Goal: Task Accomplishment & Management: Use online tool/utility

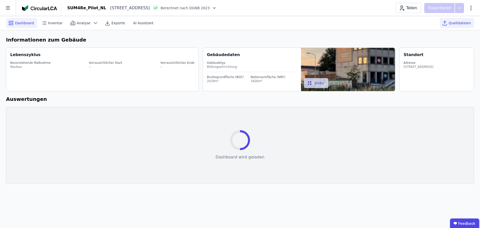
click at [449, 22] on div "Quelldateien" at bounding box center [457, 23] width 34 height 10
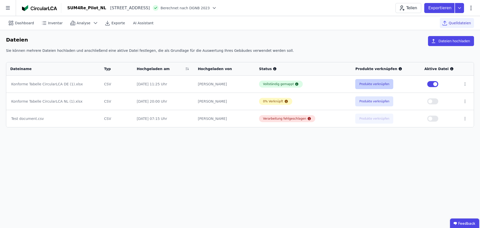
click at [368, 81] on button "Produkte verknüpfen" at bounding box center [374, 84] width 38 height 10
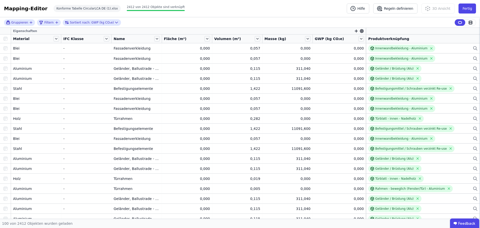
click at [355, 31] on icon "button" at bounding box center [356, 31] width 3 height 0
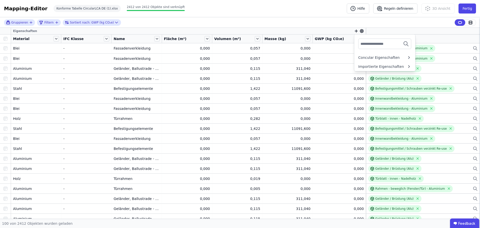
click at [366, 42] on input "text" at bounding box center [379, 43] width 37 height 9
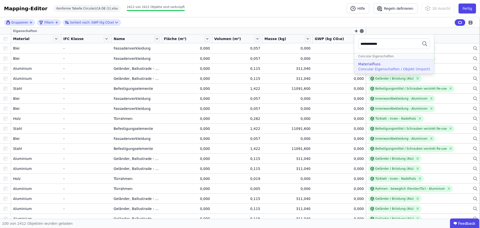
type input "**********"
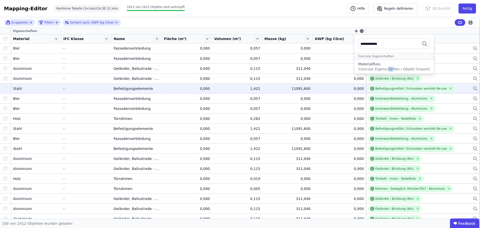
drag, startPoint x: 385, startPoint y: 67, endPoint x: 351, endPoint y: 91, distance: 42.2
click at [381, 67] on span "Concular Eigenschaften / Objekt (Import)" at bounding box center [394, 69] width 72 height 4
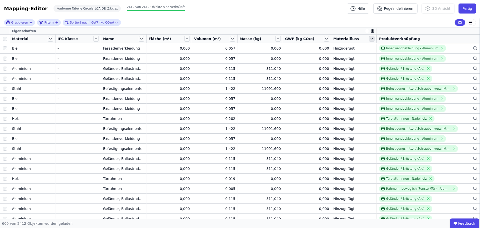
click at [369, 40] on icon at bounding box center [372, 39] width 6 height 6
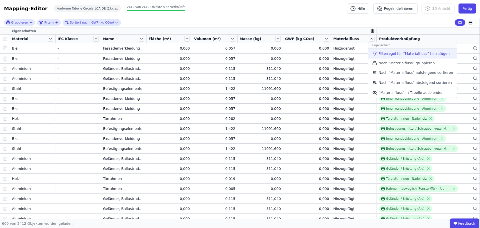
click at [396, 53] on li "Filterregel für “Materialfluss” hinzufügen" at bounding box center [412, 54] width 89 height 10
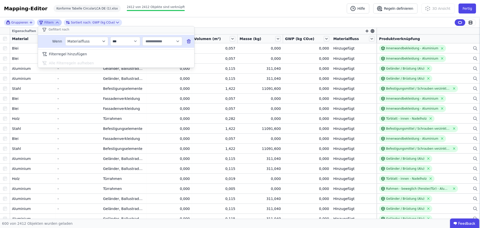
click at [165, 42] on input "text" at bounding box center [160, 41] width 31 height 9
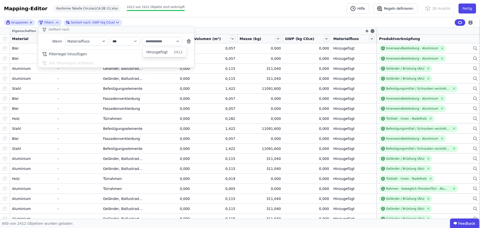
click at [240, 22] on div "**********" at bounding box center [240, 22] width 480 height 11
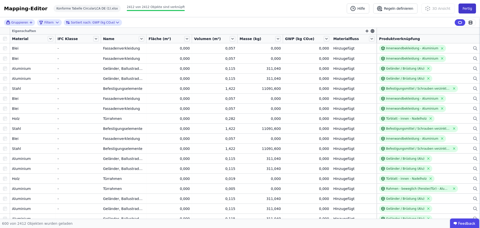
click at [469, 5] on button "Fertig" at bounding box center [468, 9] width 18 height 10
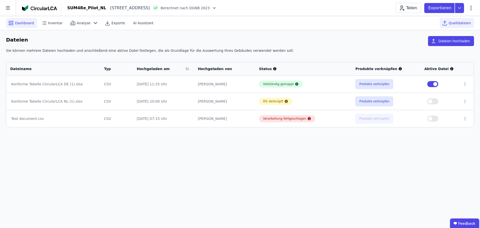
click at [12, 22] on icon at bounding box center [11, 23] width 6 height 6
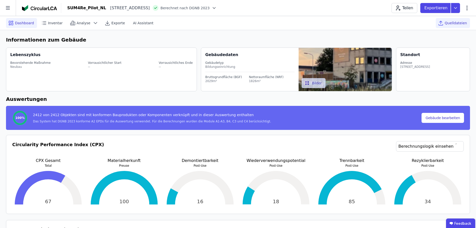
click at [450, 23] on span "Quelldateien" at bounding box center [456, 23] width 22 height 5
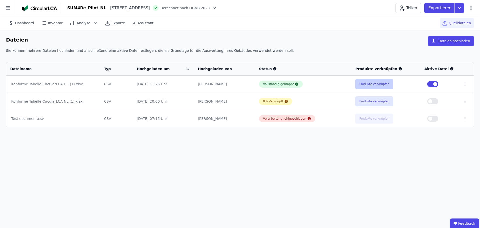
click at [369, 82] on button "Produkte verknüpfen" at bounding box center [374, 84] width 38 height 10
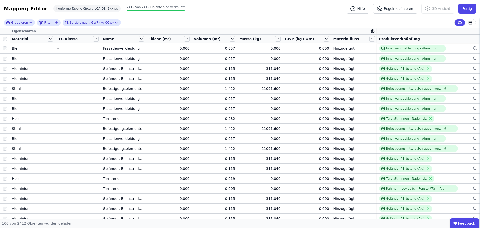
click at [365, 30] on icon "button" at bounding box center [367, 31] width 5 height 5
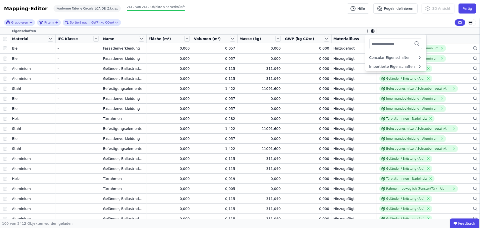
click at [372, 44] on input "text" at bounding box center [390, 43] width 37 height 9
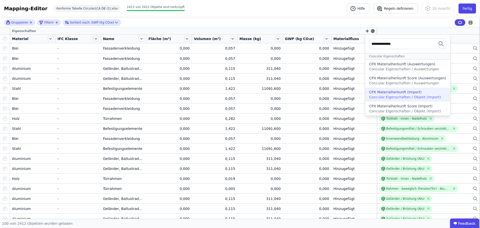
type input "**********"
click at [388, 94] on div "CPX Materialherkunft (Import)" at bounding box center [395, 92] width 53 height 5
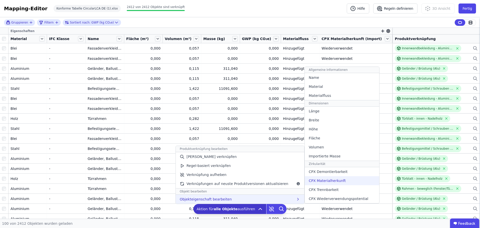
click at [323, 178] on span "CPX Materialherkunft" at bounding box center [327, 180] width 37 height 5
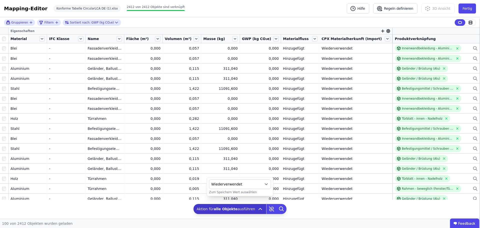
click at [243, 184] on span "Wiederverwendet" at bounding box center [236, 184] width 50 height 5
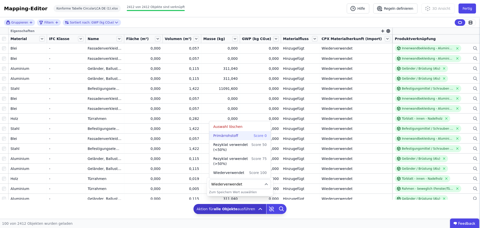
click at [242, 134] on div "Primärrohstoff Score 0" at bounding box center [240, 135] width 54 height 5
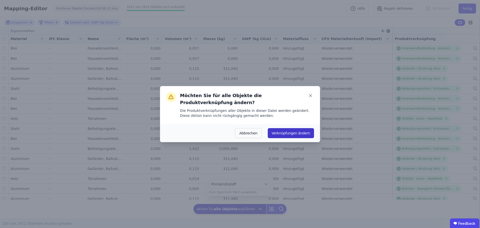
click at [303, 132] on button "Verknüpfungen ändern" at bounding box center [291, 133] width 46 height 10
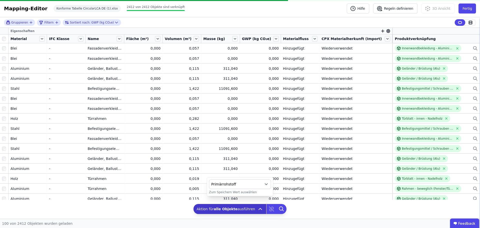
click at [299, 11] on div "Mapping-Editor Hilfe Regeln definieren 3D Ansicht Fertig Konforme Tabelle Circu…" at bounding box center [240, 8] width 480 height 17
click at [260, 14] on div "Mapping-Editor Hilfe Regeln definieren 3D Ansicht Fertig Konforme Tabelle Circu…" at bounding box center [240, 8] width 480 height 17
click at [467, 10] on button "Fertig" at bounding box center [468, 9] width 18 height 10
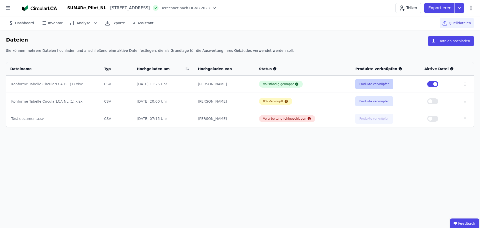
click at [369, 86] on button "Produkte verknüpfen" at bounding box center [374, 84] width 38 height 10
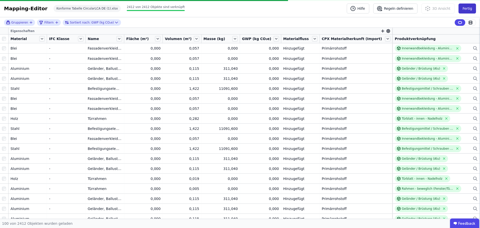
click at [464, 9] on button "Fertig" at bounding box center [468, 9] width 18 height 10
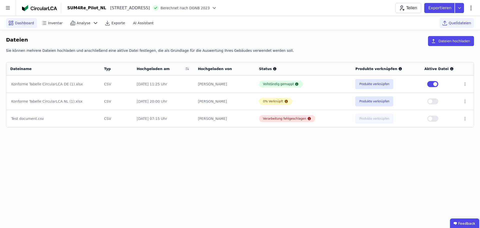
click at [22, 22] on span "Dashboard" at bounding box center [24, 23] width 19 height 5
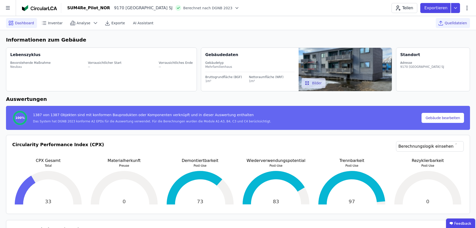
click at [455, 24] on span "Quelldateien" at bounding box center [456, 23] width 22 height 5
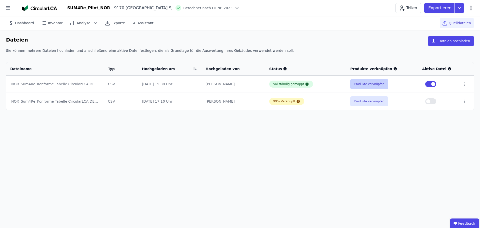
click at [365, 82] on button "Produkte verknüpfen" at bounding box center [369, 84] width 38 height 10
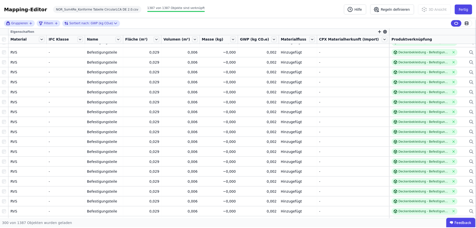
scroll to position [2826, 0]
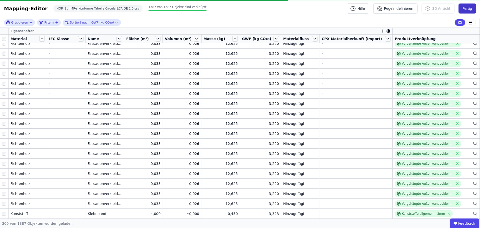
click at [468, 5] on button "Fertig" at bounding box center [468, 9] width 18 height 10
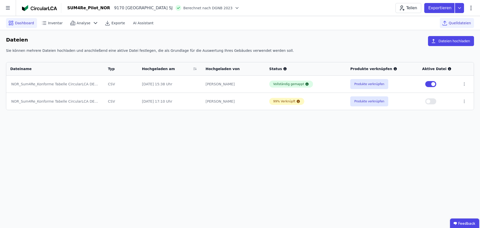
click at [24, 22] on span "Dashboard" at bounding box center [24, 23] width 19 height 5
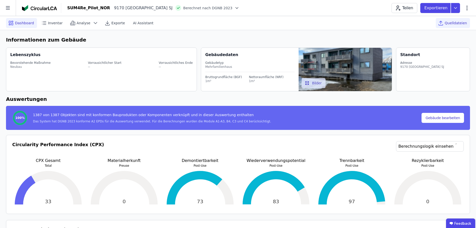
click at [449, 24] on span "Quelldateien" at bounding box center [456, 23] width 22 height 5
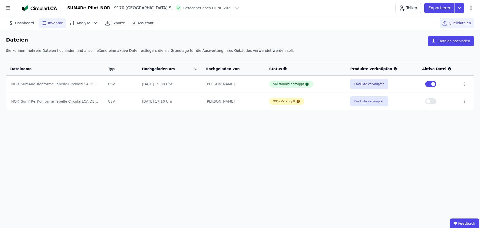
click at [55, 21] on span "Inventar" at bounding box center [55, 23] width 15 height 5
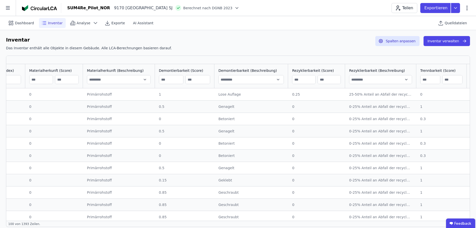
scroll to position [0, 625]
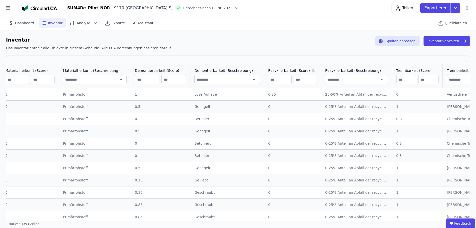
click at [311, 70] on icon at bounding box center [314, 71] width 6 height 4
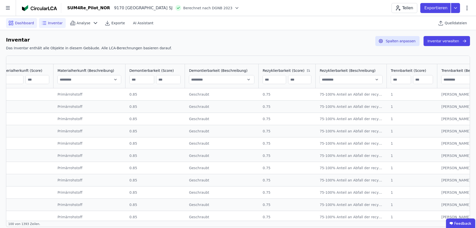
click at [27, 24] on span "Dashboard" at bounding box center [24, 23] width 19 height 5
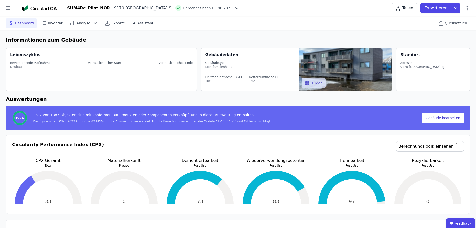
scroll to position [25, 0]
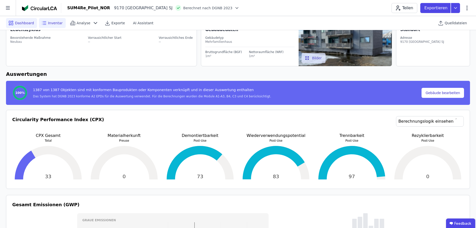
click at [49, 24] on span "Inventar" at bounding box center [55, 23] width 15 height 5
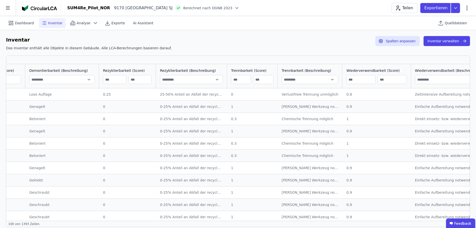
scroll to position [0, 797]
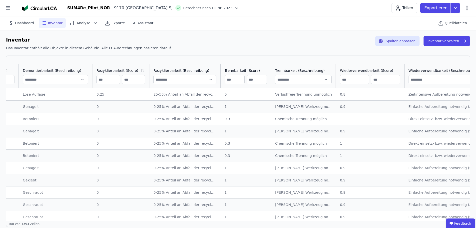
click at [139, 69] on icon at bounding box center [142, 71] width 6 height 4
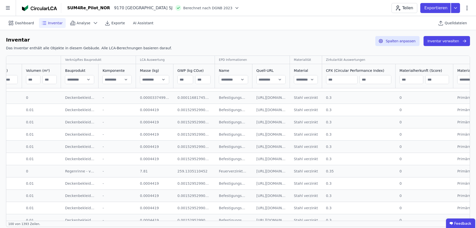
scroll to position [0, 225]
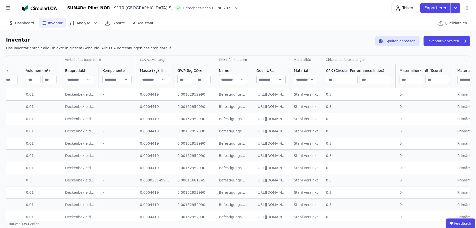
click at [162, 72] on icon at bounding box center [162, 72] width 1 height 0
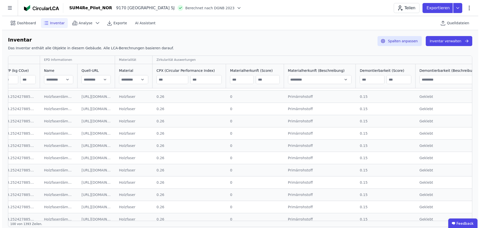
scroll to position [500, 400]
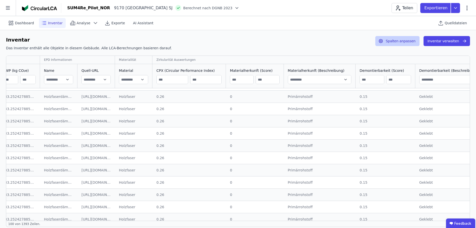
click at [419, 41] on button "Spalten anpassen" at bounding box center [398, 41] width 44 height 10
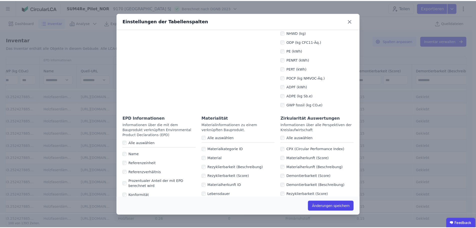
scroll to position [275, 0]
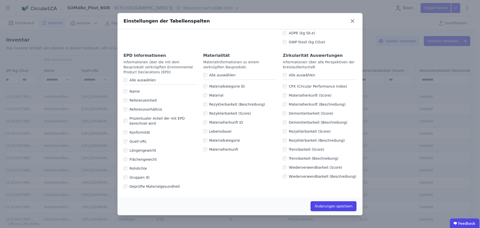
click at [284, 91] on div "Materialherkunft (Score)" at bounding box center [320, 95] width 74 height 9
click at [283, 100] on div "Materialherkunft (Beschreibung)" at bounding box center [320, 104] width 74 height 9
click at [283, 103] on div "Materialherkunft (Beschreibung)" at bounding box center [320, 104] width 74 height 9
click at [283, 91] on div "Materialherkunft (Score)" at bounding box center [320, 95] width 74 height 9
click at [324, 206] on button "Änderungen speichern" at bounding box center [334, 206] width 46 height 10
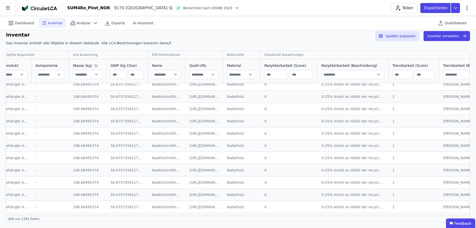
scroll to position [8447, 300]
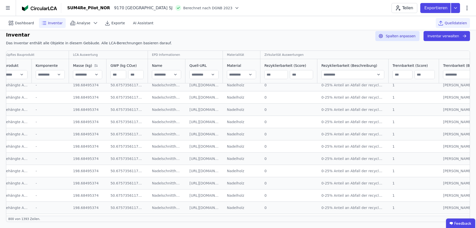
click at [451, 22] on span "Quelldateien" at bounding box center [456, 23] width 22 height 5
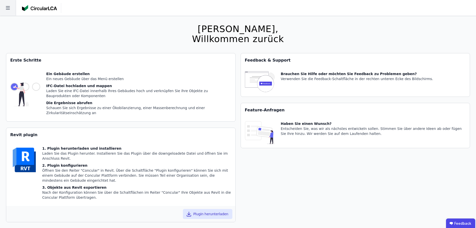
click at [4, 4] on icon at bounding box center [8, 8] width 16 height 16
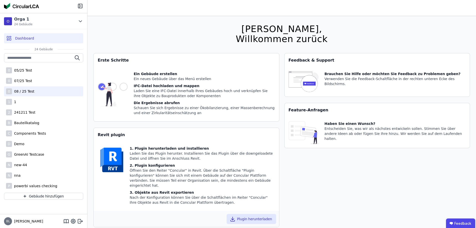
click at [24, 90] on div "08 / 25 Test" at bounding box center [23, 91] width 22 height 5
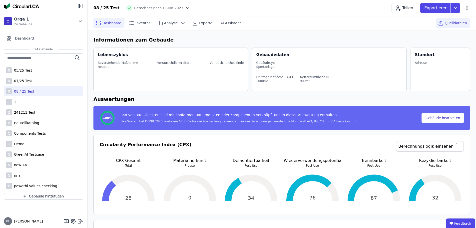
click at [461, 23] on span "Quelldateien" at bounding box center [456, 23] width 22 height 5
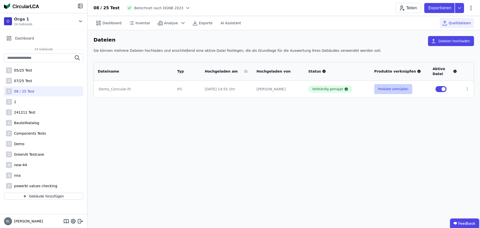
click at [397, 88] on button "Produkte verknüpfen" at bounding box center [393, 89] width 38 height 10
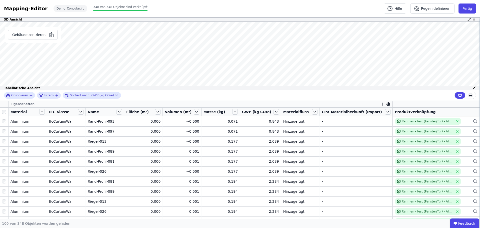
click at [275, 9] on div "Mapping-Editor Hilfe Regeln definieren Fertig Demo_Concular.ifc 348 von 348 Obj…" at bounding box center [240, 8] width 480 height 17
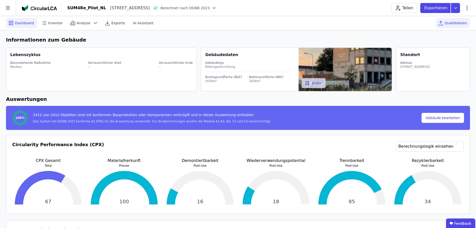
click at [455, 24] on span "Quelldateien" at bounding box center [456, 23] width 22 height 5
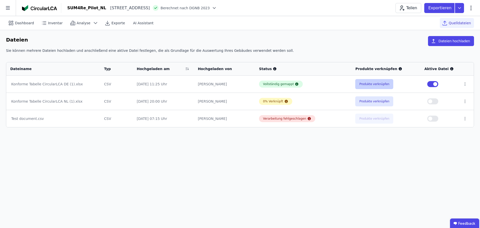
click at [368, 84] on button "Produkte verknüpfen" at bounding box center [374, 84] width 38 height 10
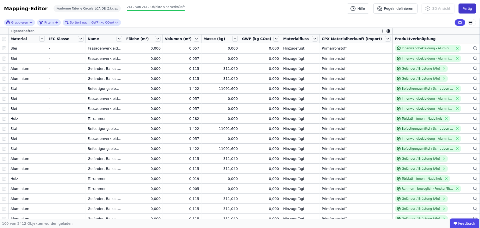
click at [467, 8] on button "Fertig" at bounding box center [468, 9] width 18 height 10
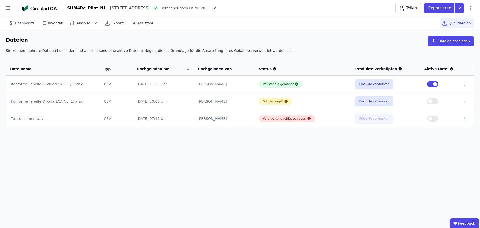
click at [210, 8] on span "Berechnet nach DGNB 2023" at bounding box center [185, 8] width 49 height 5
click at [217, 8] on icon at bounding box center [214, 8] width 5 height 5
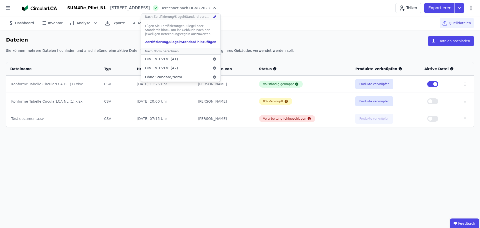
click at [208, 43] on div "Zertifizierung/Siegel/Standard hinzufügen" at bounding box center [181, 42] width 72 height 4
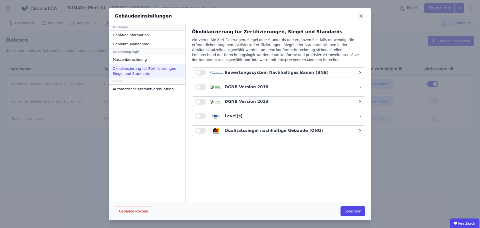
click at [196, 101] on button "button" at bounding box center [200, 102] width 11 height 6
click at [250, 100] on div "DGNB Version 2023" at bounding box center [247, 102] width 44 height 6
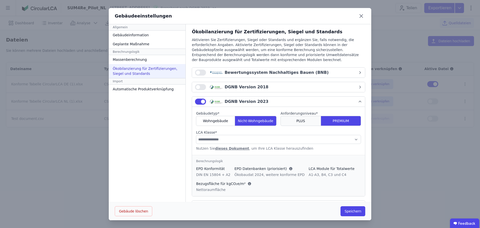
click at [301, 122] on div "PLUS" at bounding box center [301, 121] width 40 height 10
click at [272, 142] on select "**********" at bounding box center [278, 139] width 165 height 9
select select "*"
click at [196, 135] on select "**********" at bounding box center [278, 139] width 165 height 9
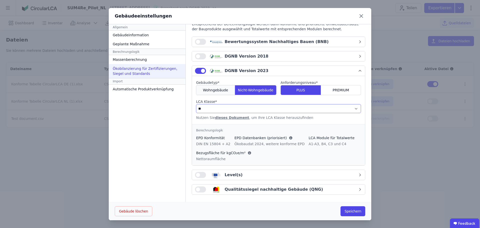
scroll to position [31, 0]
click at [195, 171] on button "button" at bounding box center [200, 174] width 11 height 6
click at [349, 210] on button "Speichern" at bounding box center [353, 211] width 25 height 10
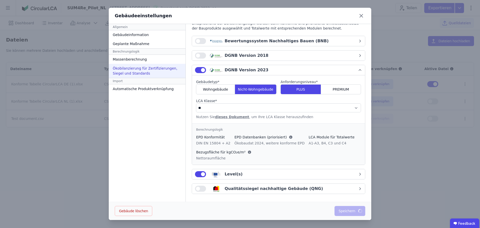
click at [271, 175] on div "Level(s)" at bounding box center [276, 174] width 163 height 6
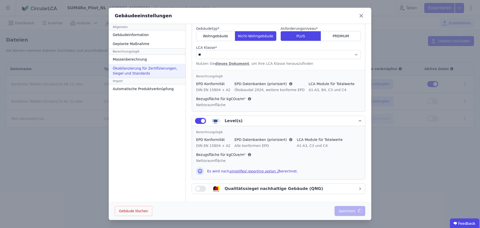
scroll to position [17, 0]
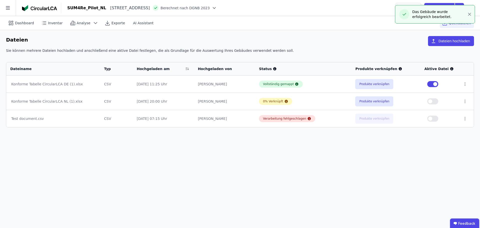
click at [210, 9] on span "Berechnet nach DGNB 2023" at bounding box center [185, 8] width 49 height 5
click at [216, 8] on icon at bounding box center [214, 7] width 3 height 1
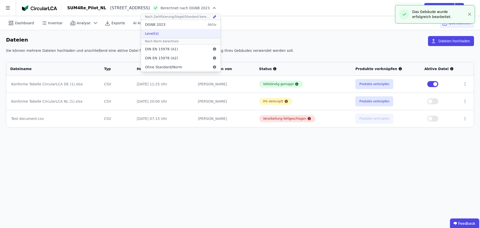
click at [202, 33] on div "Level(s)" at bounding box center [181, 33] width 80 height 9
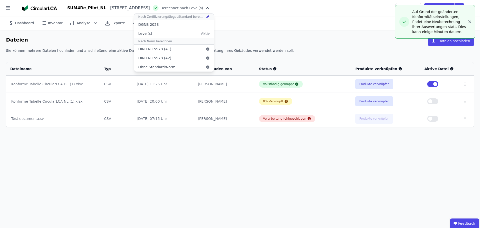
click at [295, 9] on div "SUM4Re_Pilot_NL [STREET_ADDRESS] NL Berechnet nach Level(s) Nach Zertifizierung…" at bounding box center [270, 8] width 419 height 10
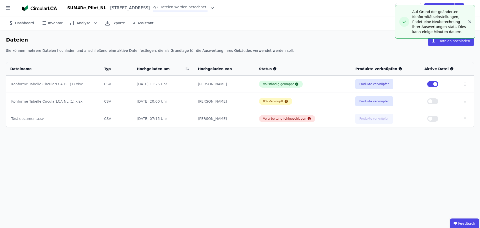
drag, startPoint x: 470, startPoint y: 20, endPoint x: 399, endPoint y: 25, distance: 71.9
click at [470, 21] on icon "button" at bounding box center [469, 21] width 5 height 5
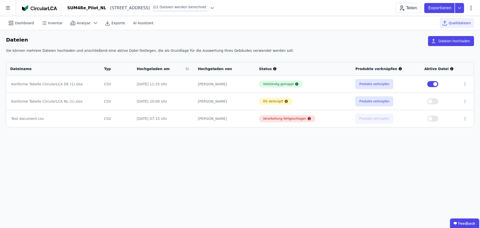
click at [215, 6] on icon at bounding box center [212, 8] width 5 height 5
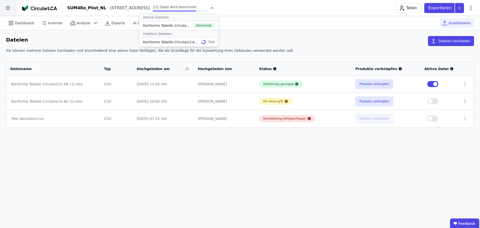
click at [9, 11] on icon at bounding box center [8, 8] width 16 height 16
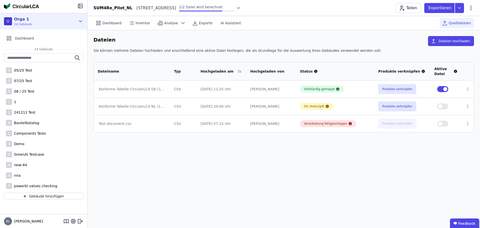
click at [60, 23] on div "O Orga 1 24 Gebäude" at bounding box center [40, 21] width 72 height 10
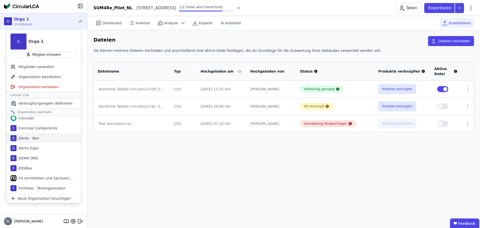
scroll to position [75, 0]
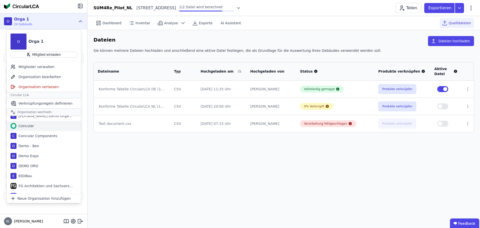
click at [33, 125] on div "Concular" at bounding box center [44, 126] width 75 height 10
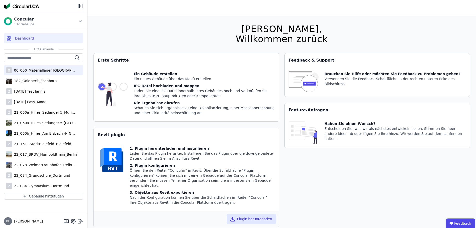
click at [50, 73] on div "00_000_Materiallager [GEOGRAPHIC_DATA]" at bounding box center [44, 70] width 65 height 5
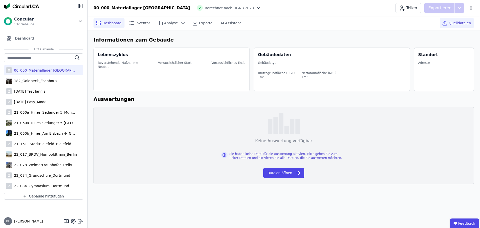
click at [468, 21] on span "Quelldateien" at bounding box center [460, 23] width 22 height 5
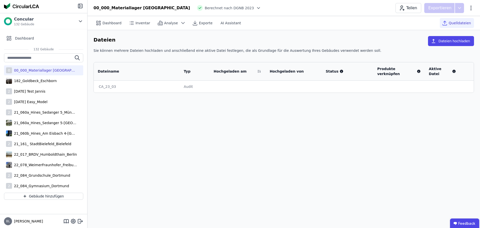
click at [202, 42] on div "Dateien Dateien hochladen" at bounding box center [284, 42] width 381 height 12
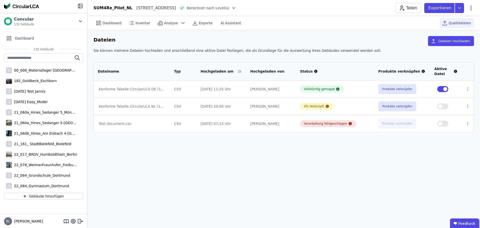
click at [113, 22] on span "Dashboard" at bounding box center [112, 23] width 19 height 5
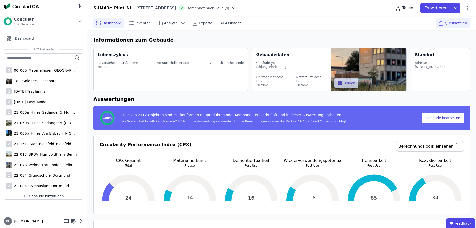
click at [462, 23] on span "Quelldateien" at bounding box center [456, 23] width 22 height 5
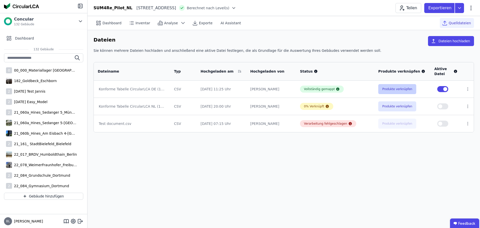
click at [395, 85] on button "Produkte verknüpfen" at bounding box center [397, 89] width 38 height 10
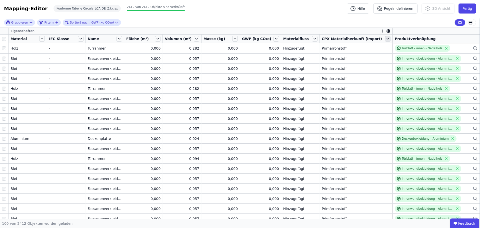
click at [387, 39] on icon at bounding box center [388, 38] width 2 height 1
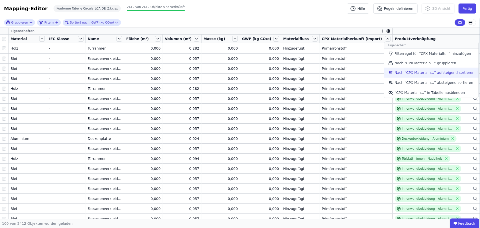
click at [411, 72] on li "Nach “CPX Materialh...” aufsteigend sortieren" at bounding box center [431, 73] width 94 height 10
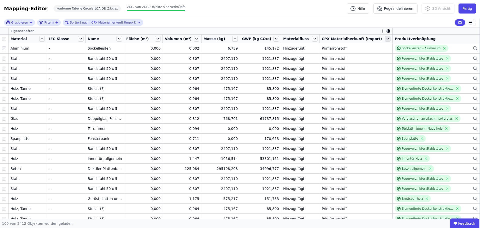
click at [385, 39] on icon at bounding box center [388, 39] width 6 height 6
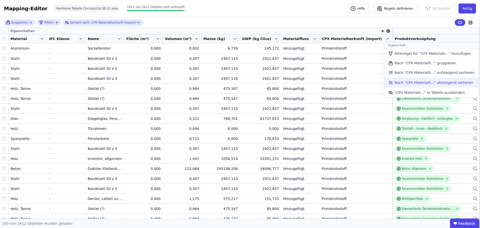
click at [407, 79] on li "Nach “CPX Materialh...” absteigend sortieren" at bounding box center [431, 83] width 94 height 10
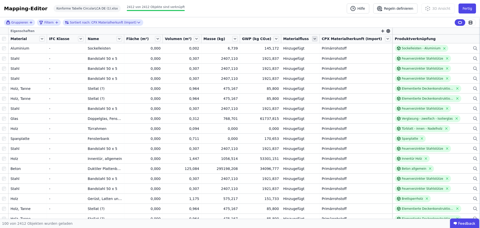
click at [318, 38] on icon at bounding box center [315, 39] width 6 height 6
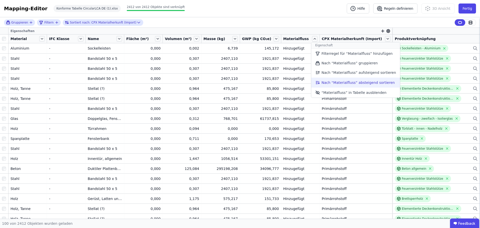
click at [350, 84] on li "Nach “Materialfluss” absteigend sortieren" at bounding box center [355, 83] width 89 height 10
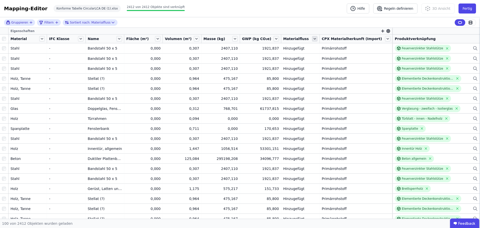
click at [318, 39] on icon at bounding box center [315, 39] width 6 height 6
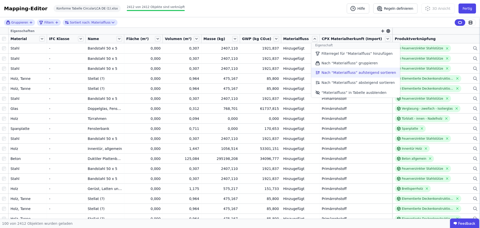
click at [333, 71] on li "Nach “Materialfluss” aufsteigend sortieren" at bounding box center [355, 73] width 89 height 10
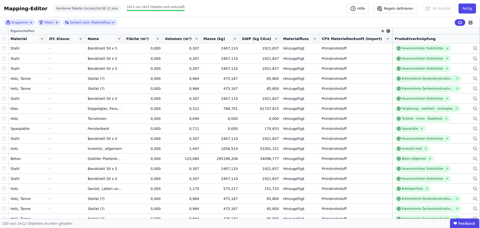
click at [306, 20] on div "Gruppieren Filtern Sortiert nach: Materialfluss" at bounding box center [240, 22] width 480 height 11
click at [468, 10] on button "Fertig" at bounding box center [468, 9] width 18 height 10
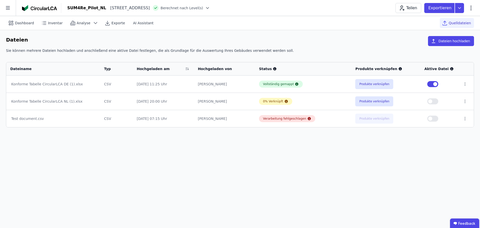
click at [210, 8] on icon at bounding box center [207, 8] width 5 height 5
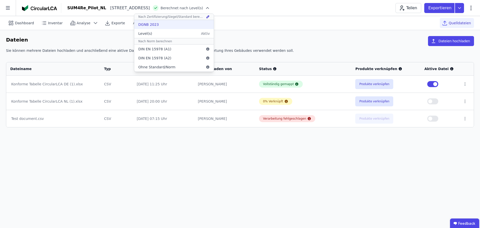
click at [214, 26] on div "DGNB 2023" at bounding box center [174, 24] width 80 height 9
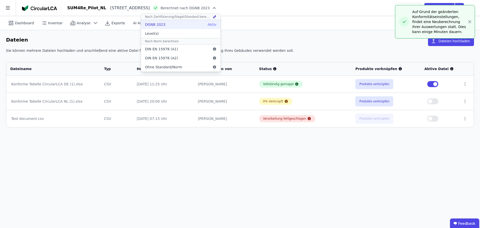
click at [185, 25] on div "DGNB 2023 Aktiv" at bounding box center [181, 24] width 80 height 9
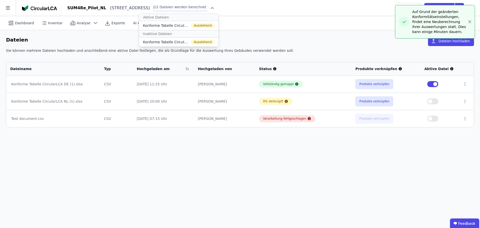
click at [111, 43] on div "Dateien Dateien hochladen" at bounding box center [240, 42] width 468 height 12
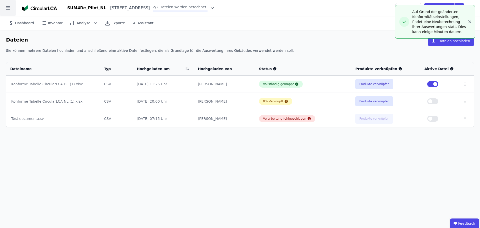
click at [2, 9] on icon at bounding box center [8, 8] width 16 height 16
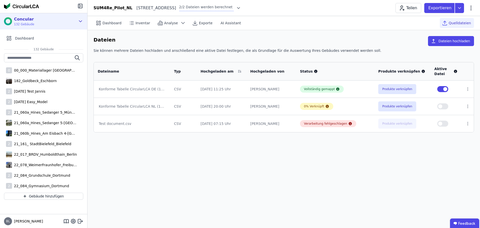
click at [36, 18] on div "Concular 132 Gebäude" at bounding box center [40, 21] width 72 height 10
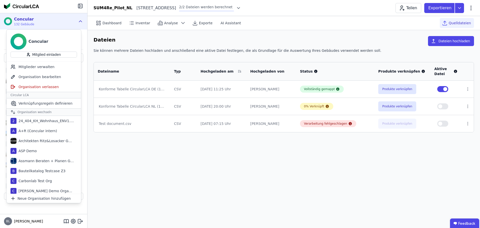
click at [254, 179] on div "Dashboard Inventar Analyse Exporte AI Assistant Quelldateien Dateien Dateien ho…" at bounding box center [284, 122] width 393 height 212
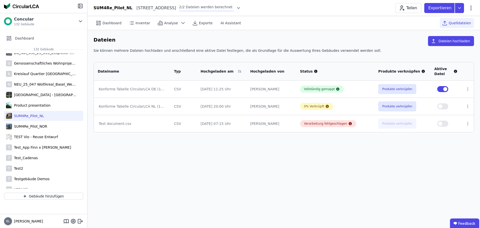
scroll to position [1250, 0]
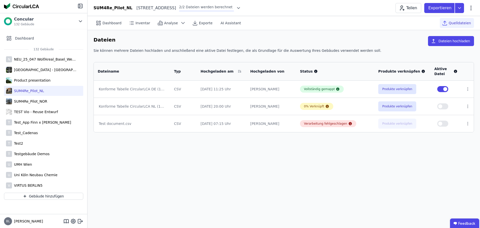
click at [241, 175] on div "Dashboard Inventar Analyse Exporte AI Assistant Quelldateien Dateien Dateien ho…" at bounding box center [284, 122] width 393 height 212
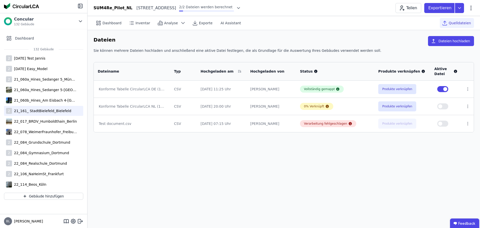
scroll to position [0, 0]
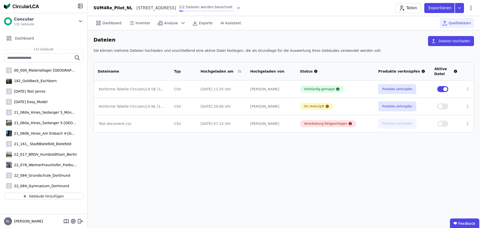
click at [280, 163] on div "Dashboard Inventar Analyse Exporte AI Assistant Quelldateien Dateien Dateien ho…" at bounding box center [284, 122] width 393 height 212
click at [254, 152] on div "Dashboard Inventar Analyse Exporte AI Assistant Quelldateien Dateien Dateien ho…" at bounding box center [284, 122] width 393 height 212
click at [104, 25] on span "Dashboard" at bounding box center [112, 23] width 19 height 5
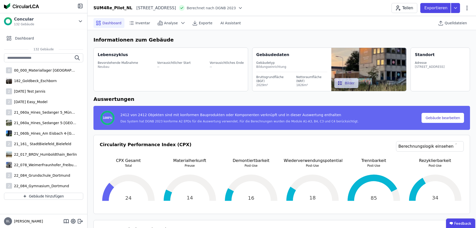
click at [242, 8] on icon at bounding box center [240, 7] width 3 height 1
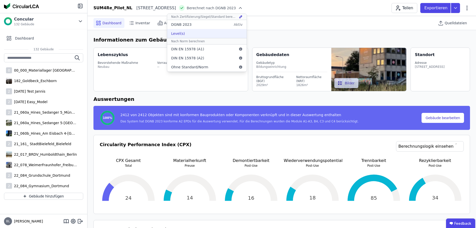
click at [230, 32] on div "Level(s)" at bounding box center [207, 33] width 80 height 9
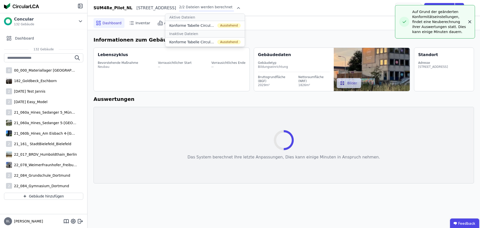
click at [470, 21] on icon "button" at bounding box center [469, 21] width 5 height 5
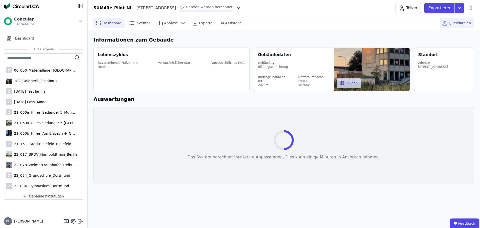
click at [465, 24] on span "Quelldateien" at bounding box center [460, 23] width 22 height 5
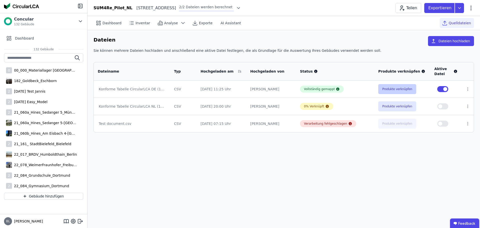
click at [398, 92] on button "Produkte verknüpfen" at bounding box center [397, 89] width 38 height 10
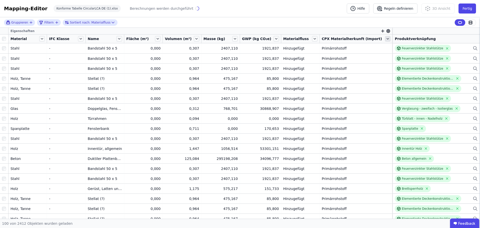
click at [387, 39] on icon at bounding box center [388, 38] width 2 height 1
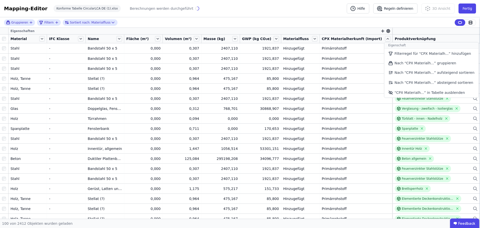
click at [383, 31] on icon "button" at bounding box center [383, 31] width 0 height 3
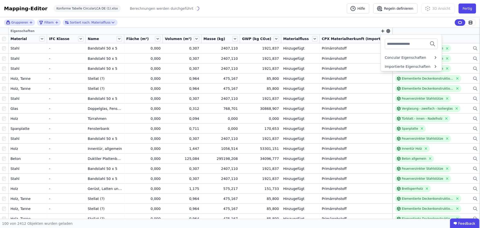
click at [390, 46] on input "text" at bounding box center [405, 43] width 37 height 9
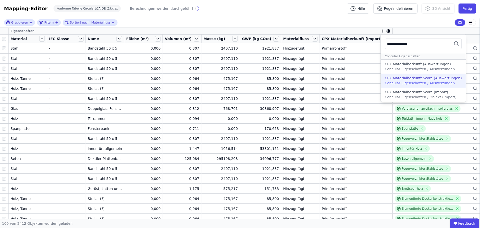
type input "**********"
click at [399, 81] on span "Concular Eigenschaften / Auswertungen" at bounding box center [420, 83] width 70 height 4
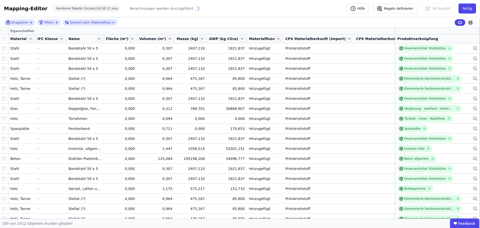
click at [445, 38] on icon at bounding box center [448, 39] width 6 height 6
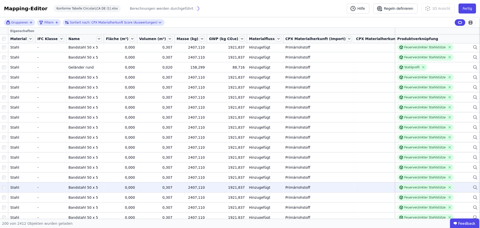
scroll to position [1400, 0]
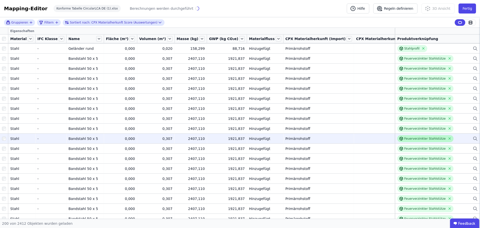
click at [409, 136] on div "Feuerverzinkter Stahlstütze" at bounding box center [425, 138] width 56 height 7
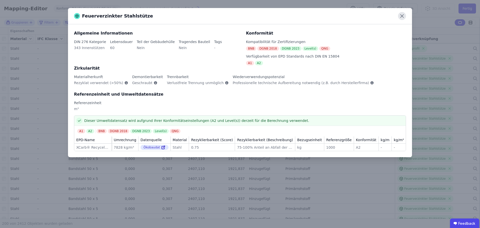
click at [400, 15] on icon at bounding box center [402, 16] width 8 height 8
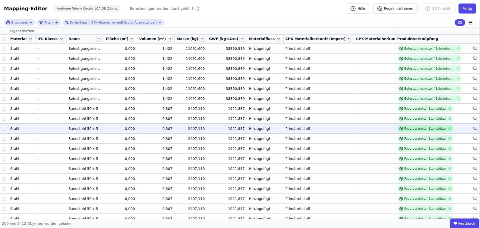
scroll to position [525, 0]
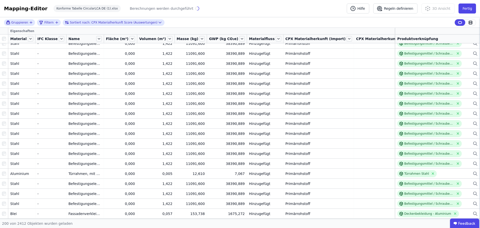
click at [411, 126] on div "Befestigungsmittel / Schrauben verzinkt Re-use" at bounding box center [429, 123] width 65 height 7
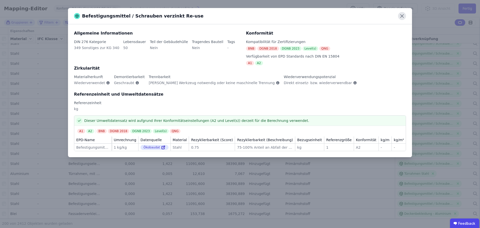
click at [402, 17] on icon at bounding box center [402, 16] width 8 height 8
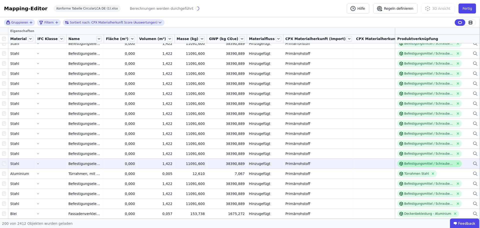
click at [427, 163] on div "Befestigungsmittel / Schrauben verzinkt Re-use" at bounding box center [429, 164] width 50 height 4
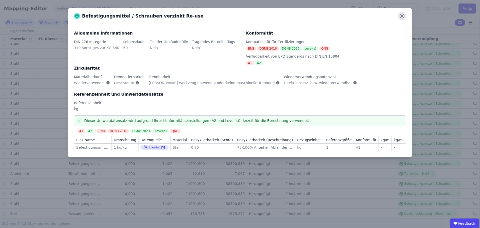
click at [402, 17] on icon at bounding box center [402, 16] width 3 height 3
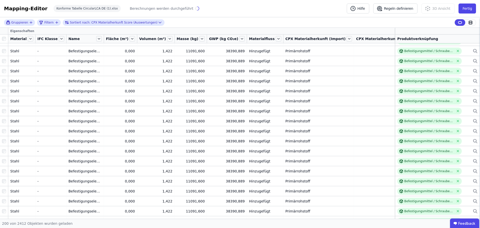
scroll to position [0, 0]
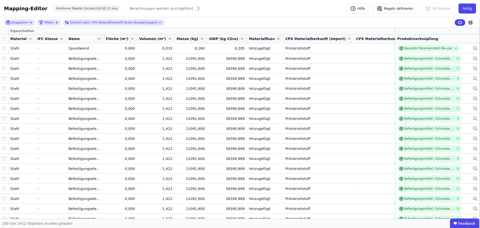
click at [331, 20] on div "Gruppieren Filtern Sortiert nach: CPX Materialherkunft Score (Auswertungen)" at bounding box center [240, 22] width 480 height 11
click at [468, 10] on button "Fertig" at bounding box center [468, 9] width 18 height 10
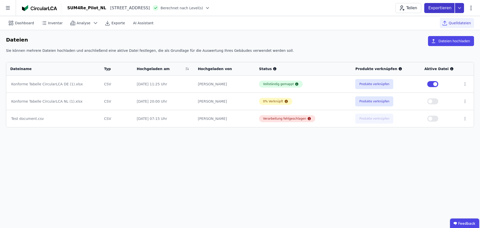
click at [461, 10] on icon at bounding box center [459, 8] width 9 height 10
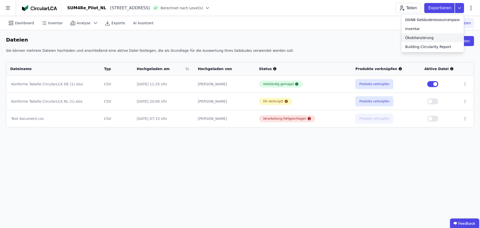
click at [441, 48] on div "Building Circularity Report" at bounding box center [428, 46] width 46 height 5
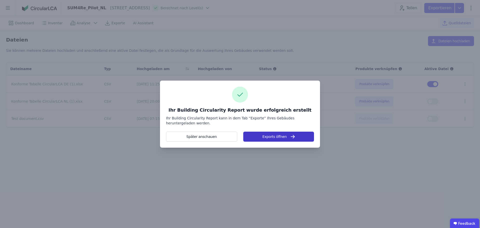
click at [273, 136] on button "Exports öffnen" at bounding box center [278, 137] width 71 height 10
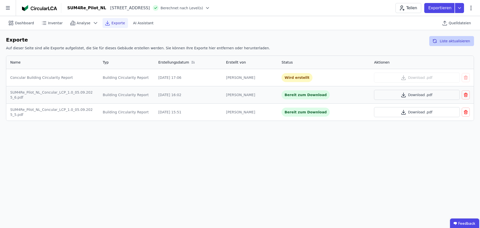
click at [449, 42] on button "Liste aktualisieren" at bounding box center [451, 41] width 45 height 10
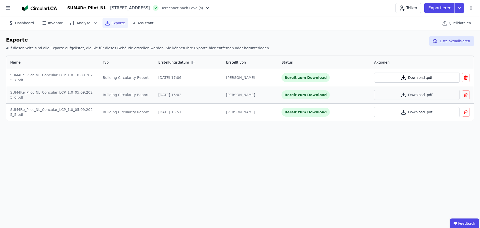
click at [426, 78] on button "Download .pdf" at bounding box center [417, 78] width 86 height 10
